Goal: Information Seeking & Learning: Learn about a topic

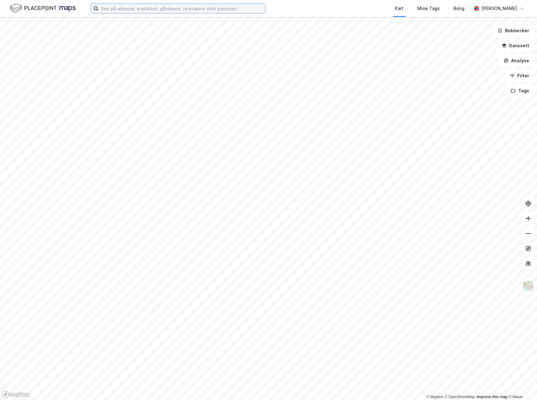
click at [131, 8] on input at bounding box center [182, 8] width 167 height 9
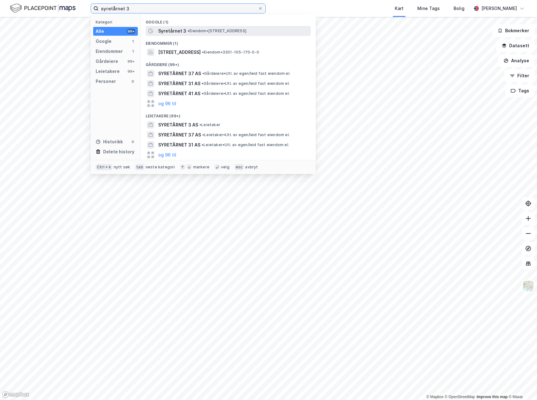
type input "syretårnet 3"
click at [180, 29] on span "Syretårnet 3" at bounding box center [172, 31] width 28 height 8
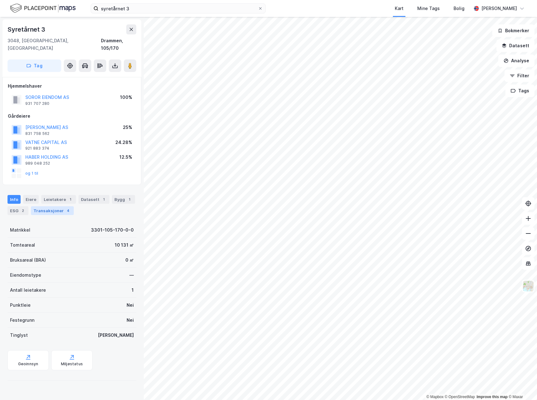
click at [53, 206] on div "Transaksjoner 4" at bounding box center [52, 210] width 43 height 9
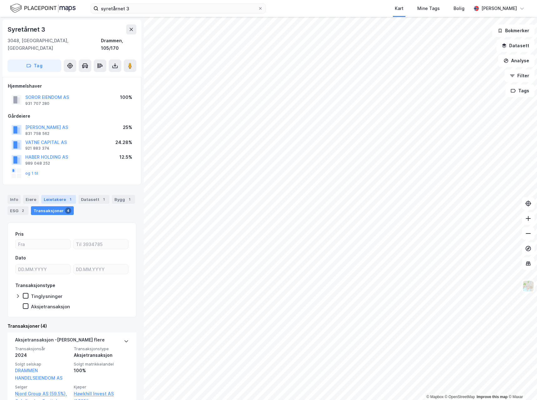
click at [64, 195] on div "Leietakere 1" at bounding box center [58, 199] width 35 height 9
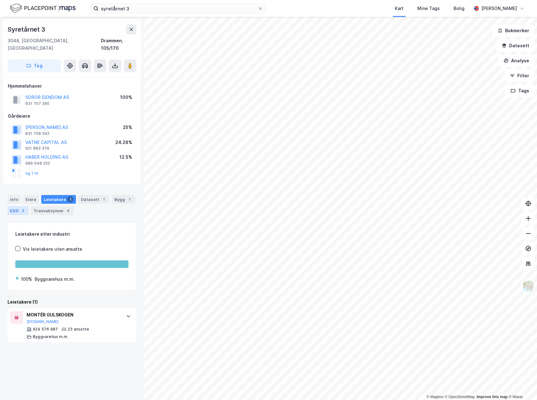
click at [18, 206] on div "ESG 2" at bounding box center [18, 210] width 21 height 9
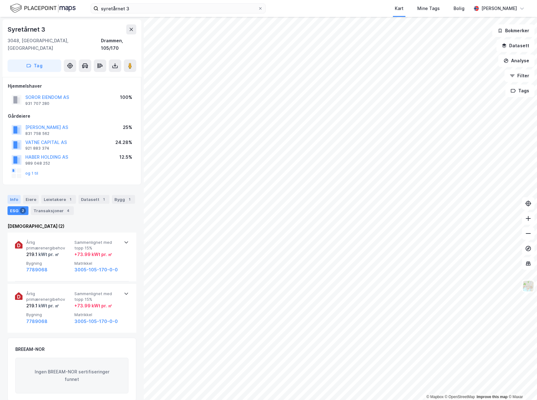
click at [13, 195] on div "Info" at bounding box center [14, 199] width 13 height 9
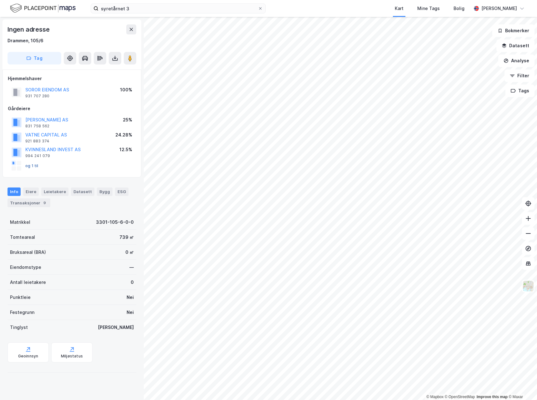
click at [0, 0] on button "og 1 til" at bounding box center [0, 0] width 0 height 0
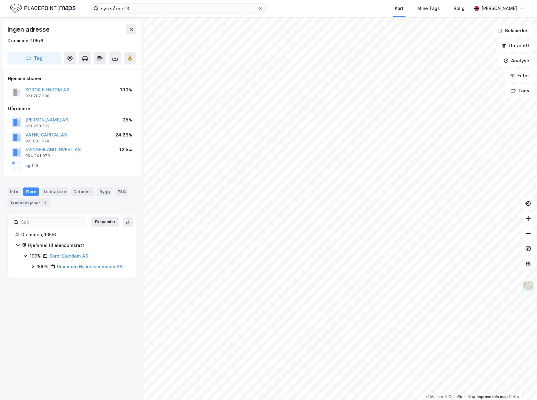
click at [0, 0] on button "og 1 til" at bounding box center [0, 0] width 0 height 0
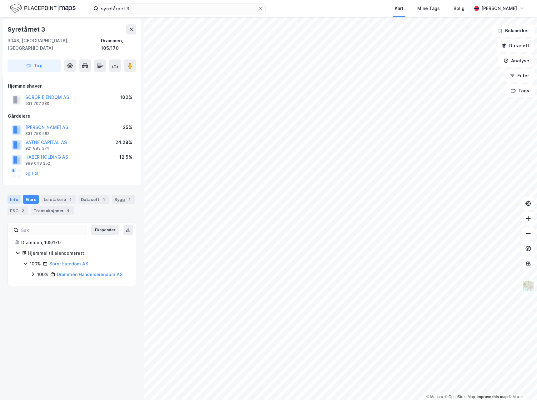
click at [15, 195] on div "Info" at bounding box center [14, 199] width 13 height 9
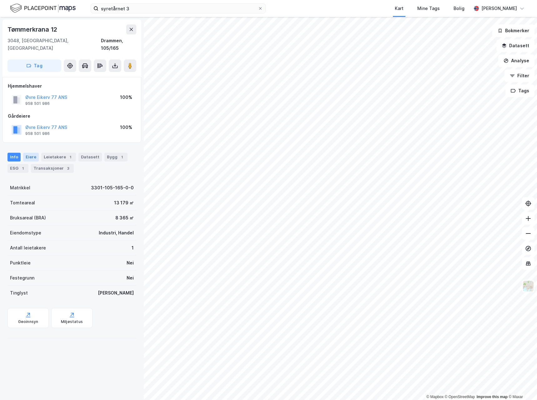
click at [30, 153] on div "Eiere" at bounding box center [31, 157] width 16 height 9
